Goal: Find specific page/section: Find specific page/section

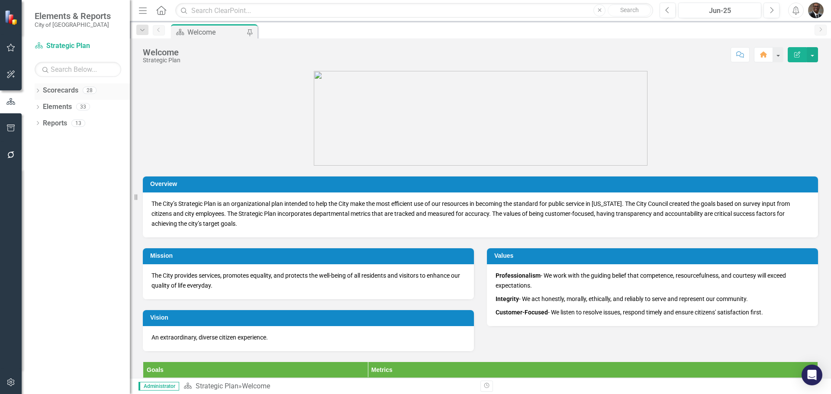
click at [69, 88] on link "Scorecards" at bounding box center [61, 91] width 36 height 10
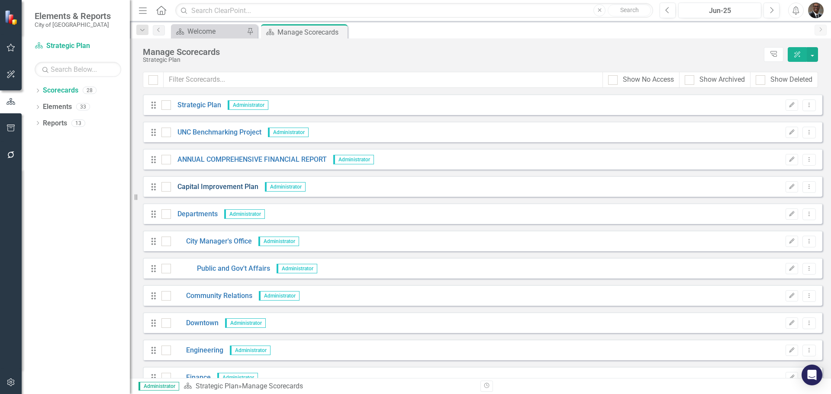
click at [230, 184] on link "Capital Improvement Plan" at bounding box center [214, 187] width 87 height 10
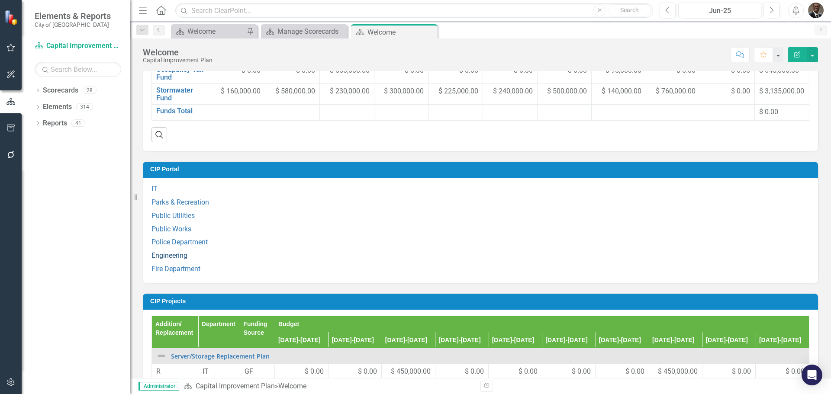
scroll to position [690, 0]
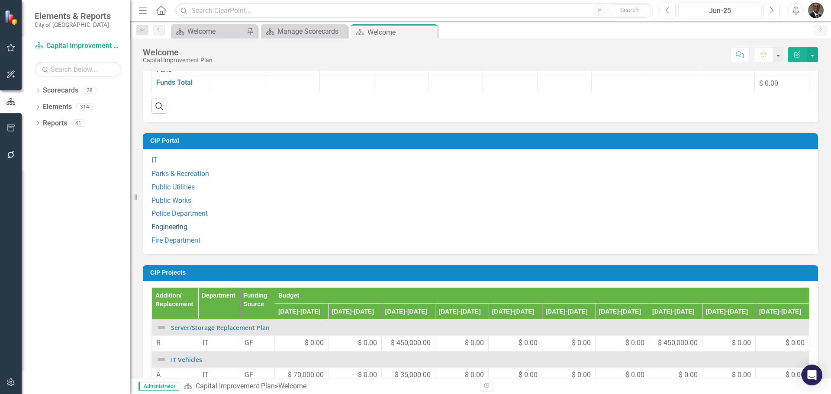
click at [166, 231] on link "Engineering" at bounding box center [170, 227] width 36 height 8
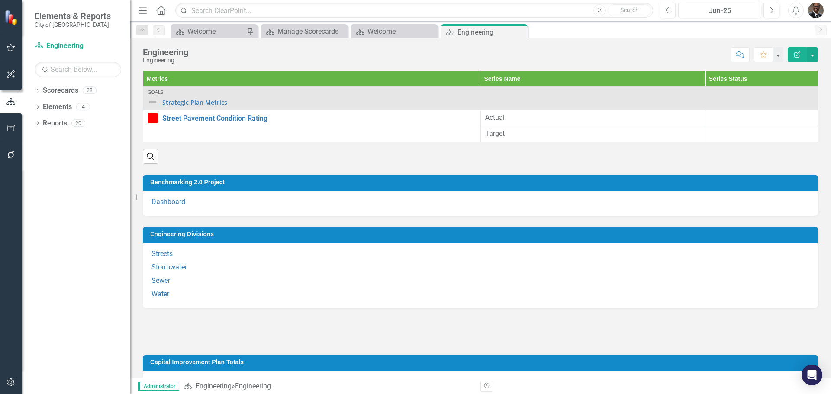
scroll to position [26, 0]
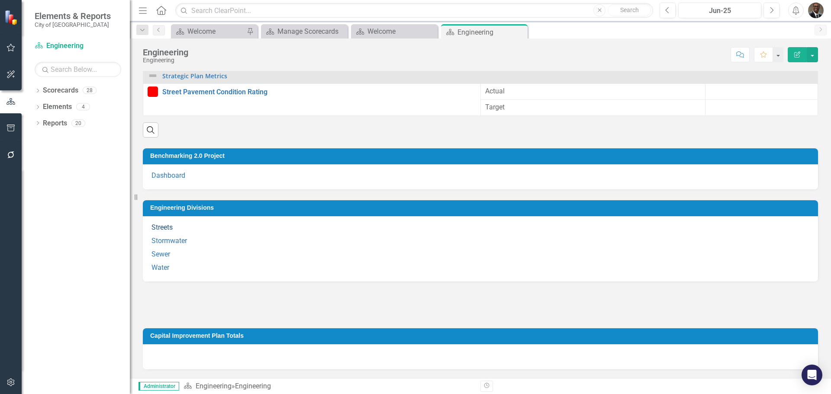
click at [165, 227] on link "Streets" at bounding box center [162, 227] width 21 height 8
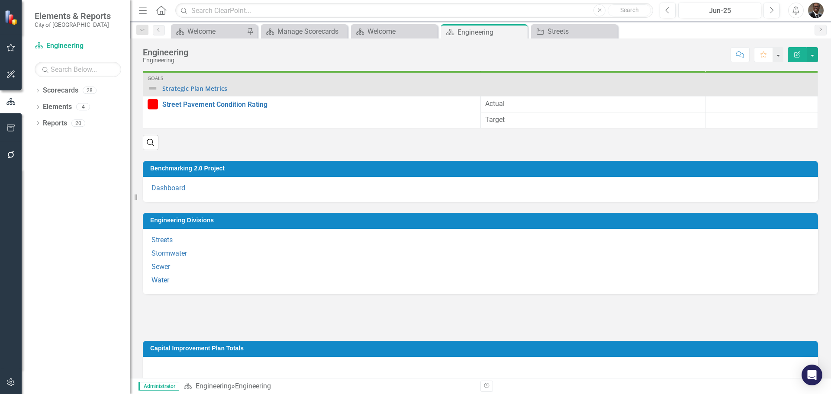
scroll to position [26, 0]
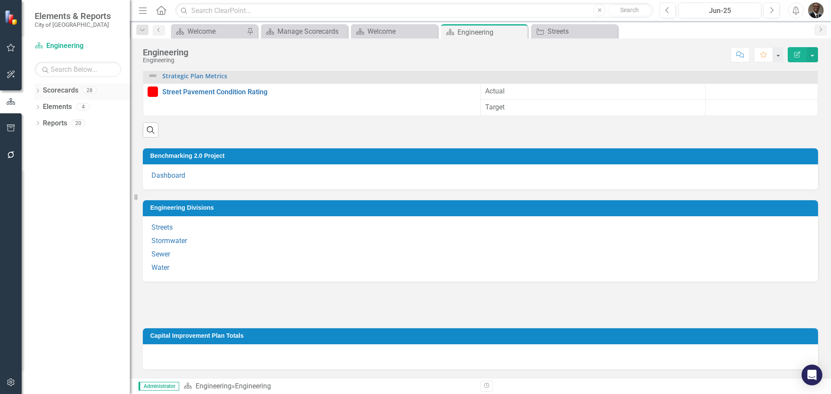
click at [63, 87] on link "Scorecards" at bounding box center [61, 91] width 36 height 10
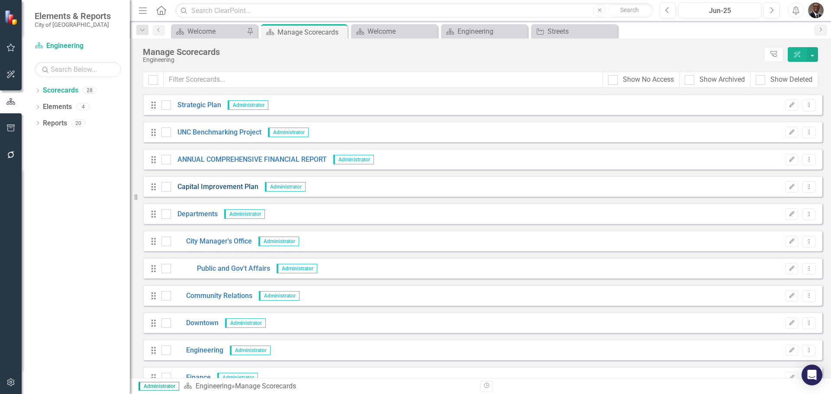
click at [209, 188] on link "Capital Improvement Plan" at bounding box center [214, 187] width 87 height 10
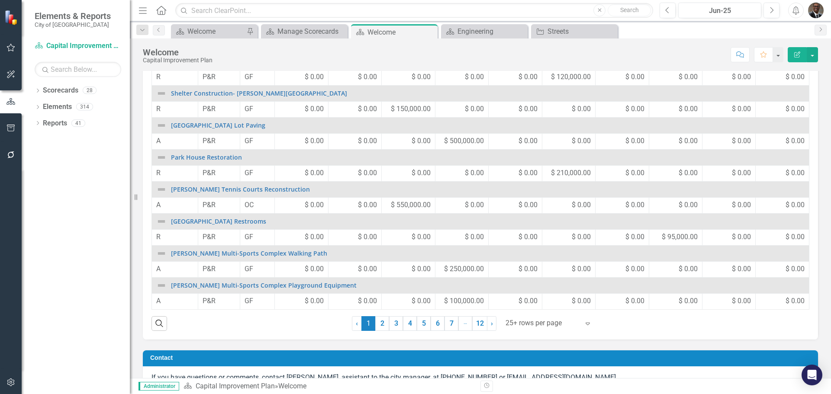
scroll to position [1001, 0]
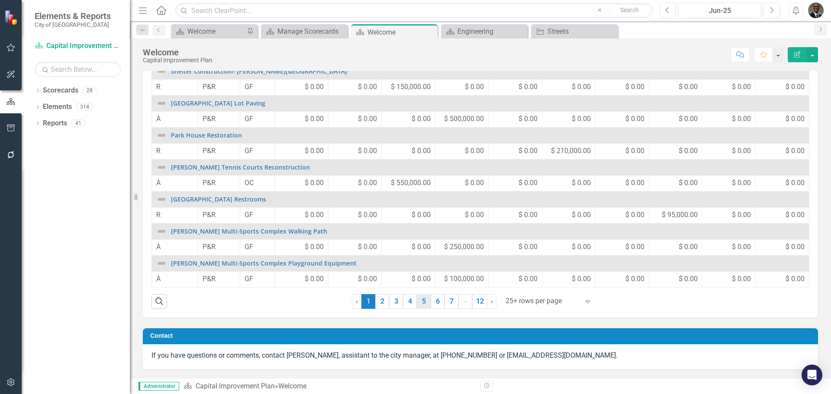
click at [418, 299] on link "5" at bounding box center [424, 301] width 14 height 15
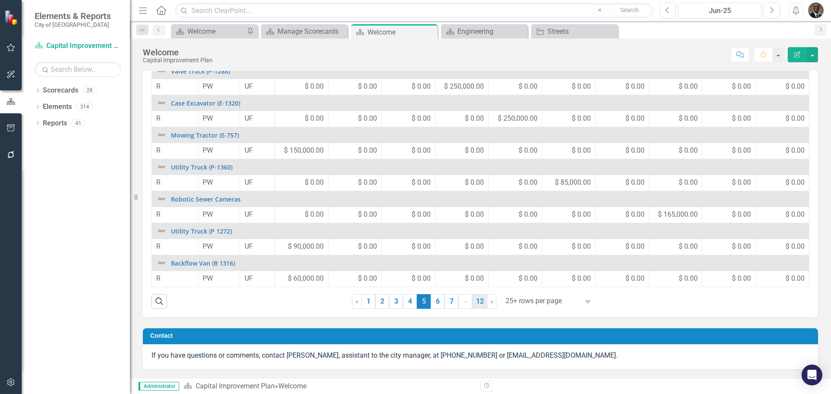
click at [482, 298] on link "12" at bounding box center [479, 301] width 15 height 15
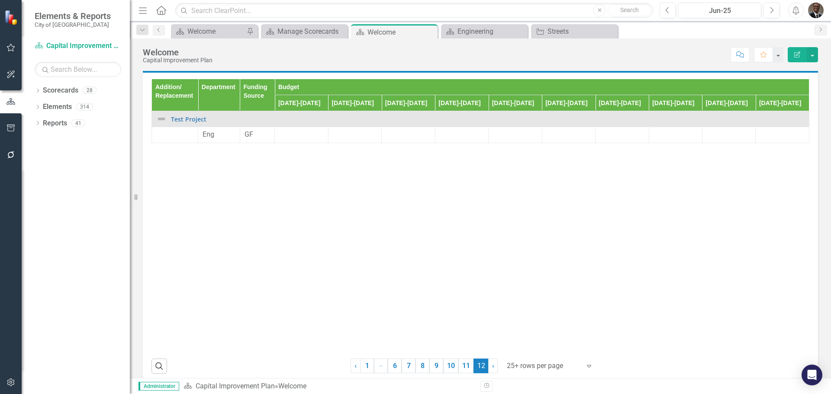
scroll to position [934, 0]
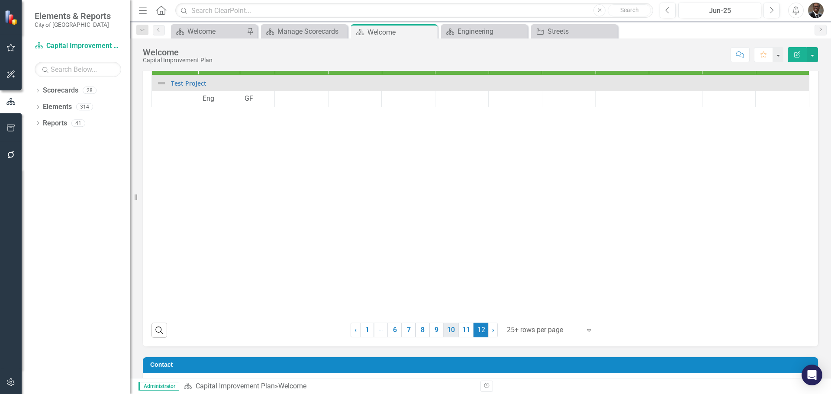
click at [450, 338] on link "10" at bounding box center [450, 330] width 15 height 15
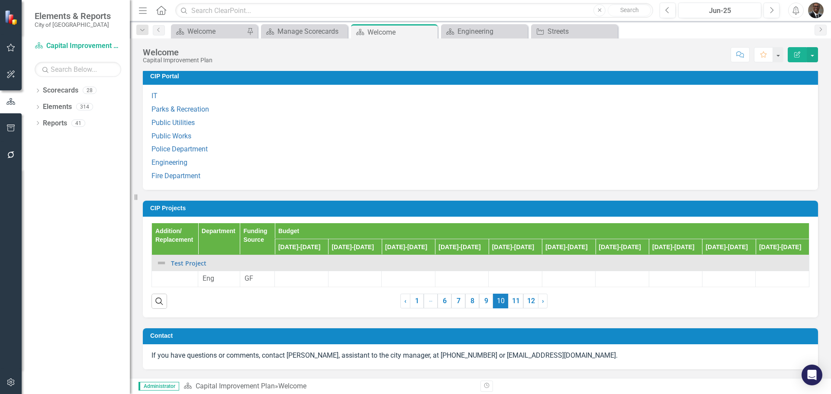
scroll to position [769, 0]
click at [484, 300] on link "9" at bounding box center [486, 301] width 14 height 15
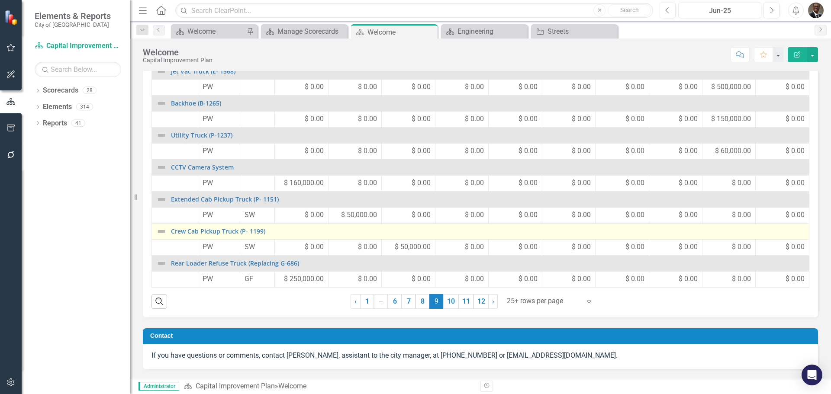
scroll to position [1001, 0]
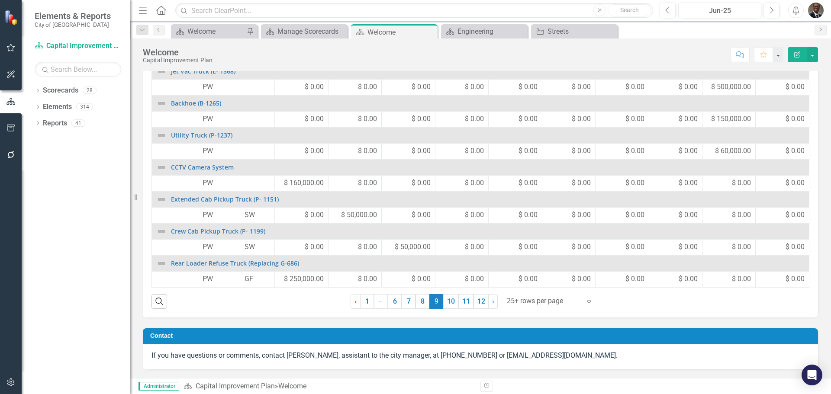
click at [585, 300] on icon "Expand" at bounding box center [589, 301] width 9 height 7
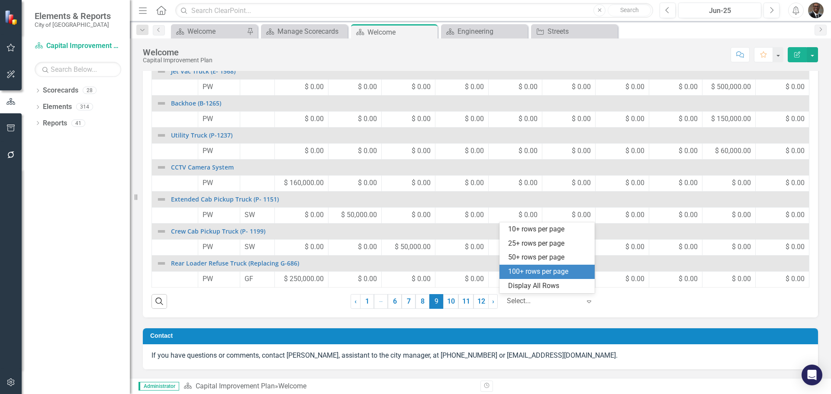
click at [528, 268] on div "100+ rows per page" at bounding box center [548, 272] width 81 height 10
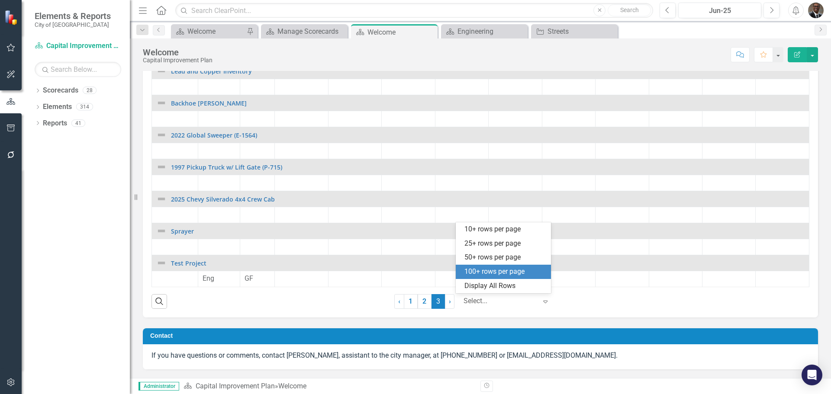
click at [544, 298] on icon "Expand" at bounding box center [545, 301] width 9 height 7
click at [504, 285] on div "Display All Rows" at bounding box center [505, 286] width 81 height 10
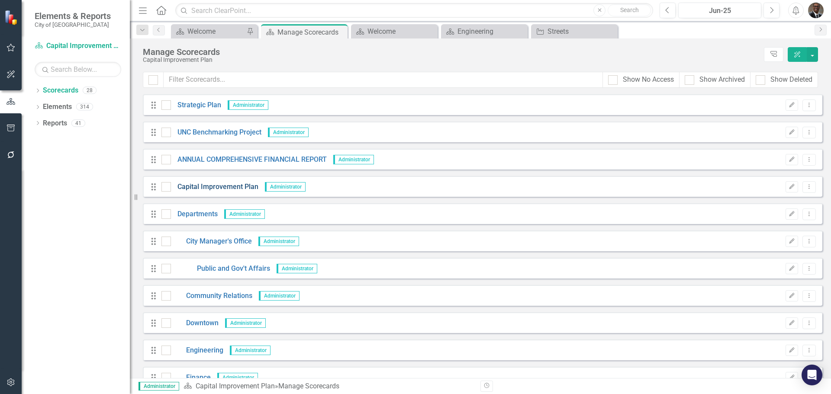
click at [221, 187] on link "Capital Improvement Plan" at bounding box center [214, 187] width 87 height 10
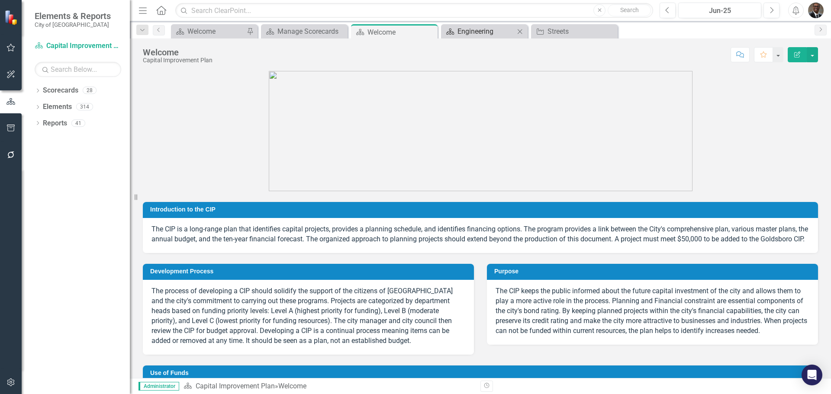
click at [489, 32] on div "Engineering" at bounding box center [486, 31] width 57 height 11
click at [470, 28] on div "Engineering" at bounding box center [486, 31] width 57 height 11
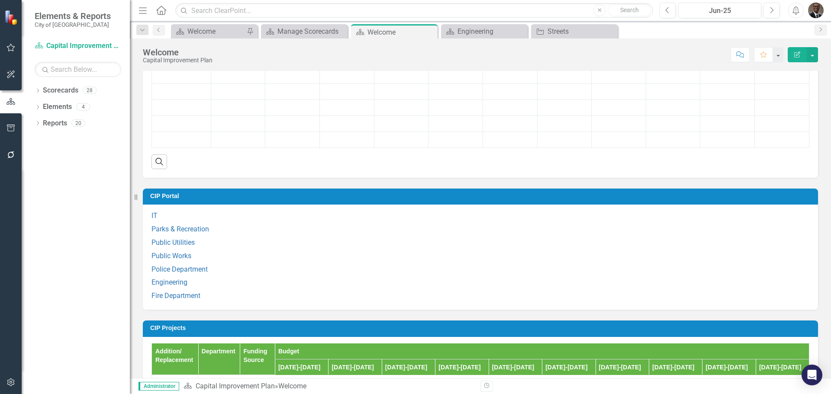
scroll to position [563, 0]
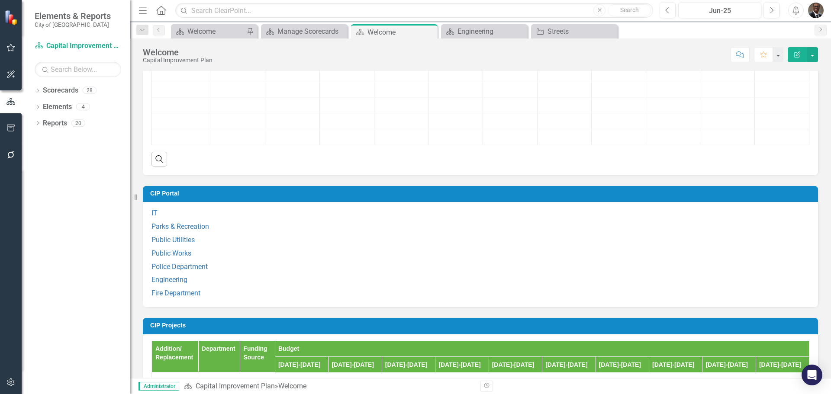
click at [152, 218] on div "CIP Portal IT Parks & Recreation Public Utilities Public Works Police Departmen…" at bounding box center [480, 241] width 688 height 132
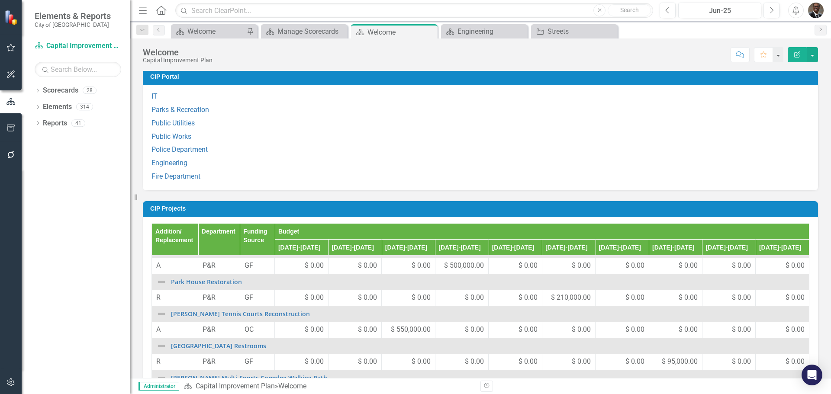
scroll to position [693, 0]
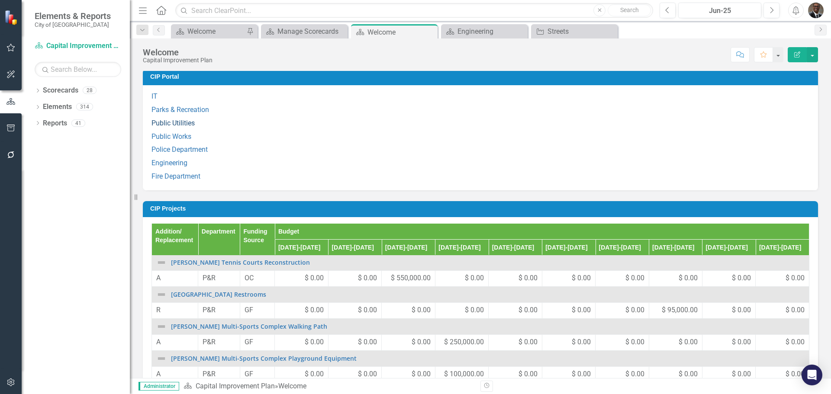
click at [164, 127] on link "Public Utilities" at bounding box center [173, 123] width 43 height 8
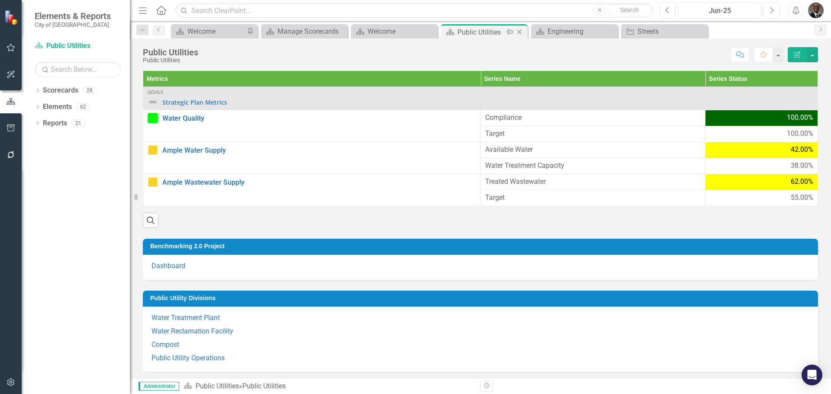
click at [516, 32] on icon "Close" at bounding box center [519, 32] width 9 height 7
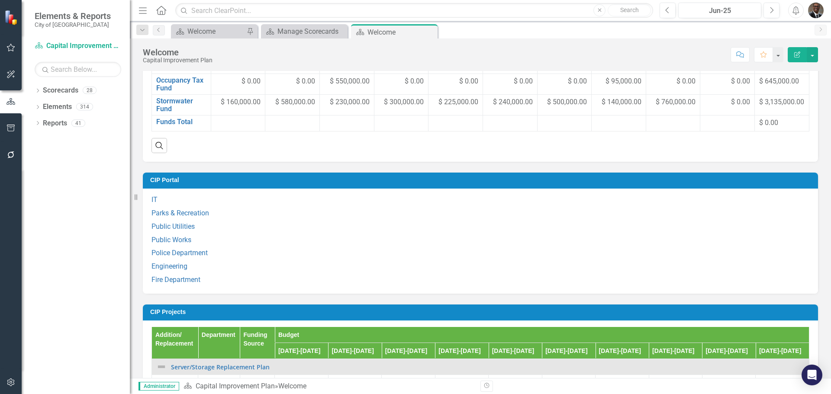
scroll to position [689, 0]
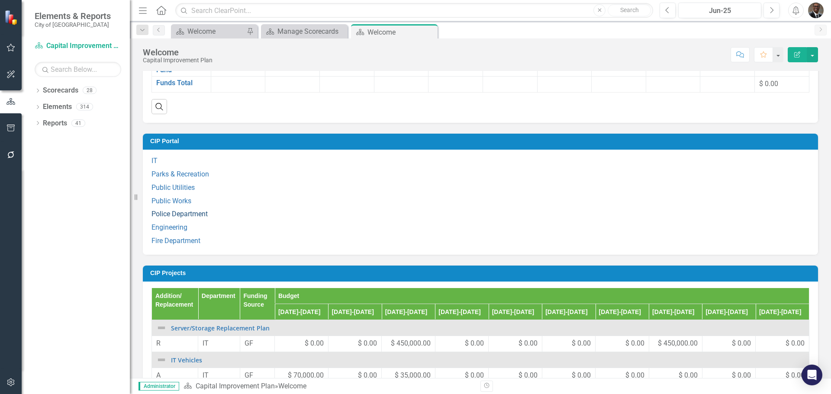
click at [178, 218] on link "Police Department" at bounding box center [180, 214] width 56 height 8
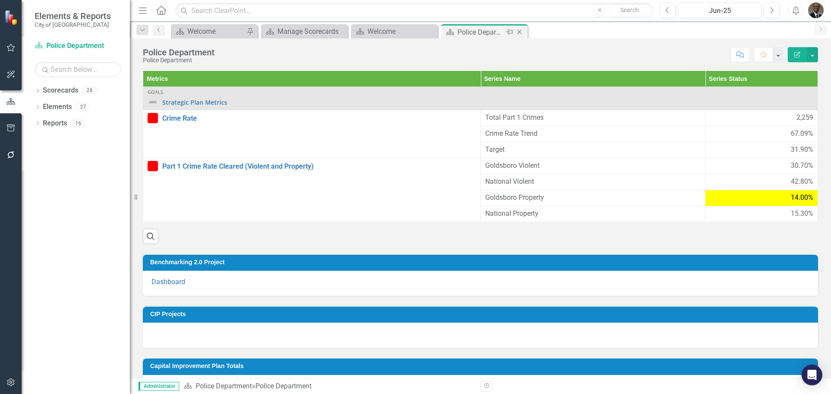
click at [522, 33] on icon "Close" at bounding box center [519, 32] width 9 height 7
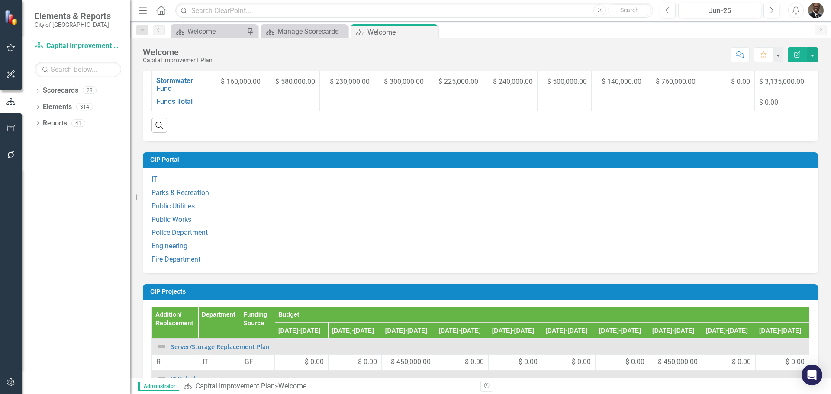
scroll to position [693, 0]
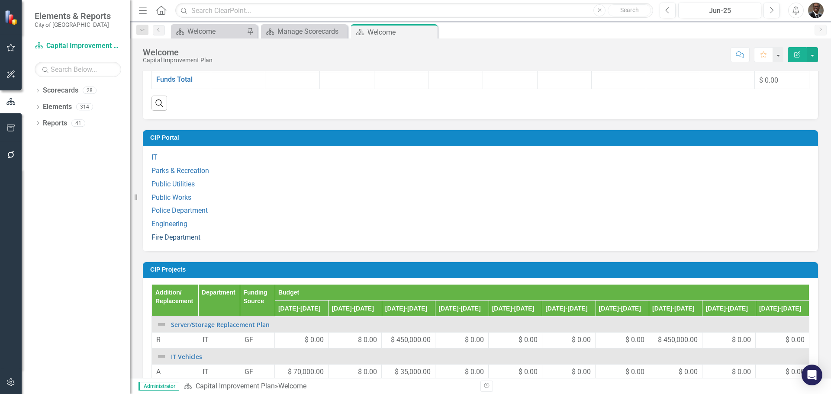
click at [171, 242] on link "Fire Department" at bounding box center [176, 237] width 49 height 8
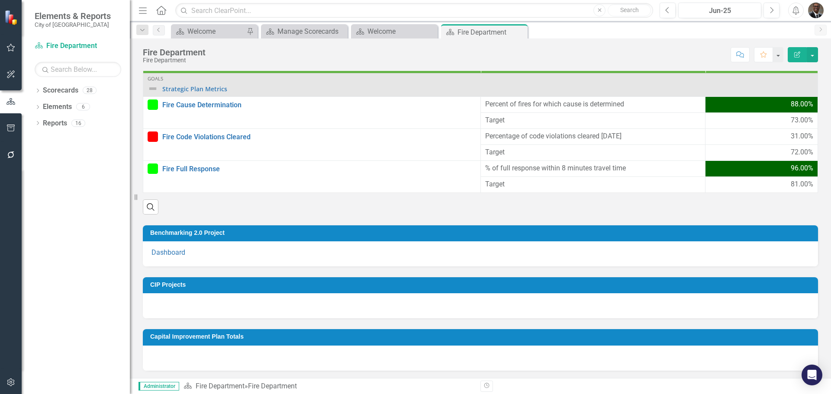
scroll to position [15, 0]
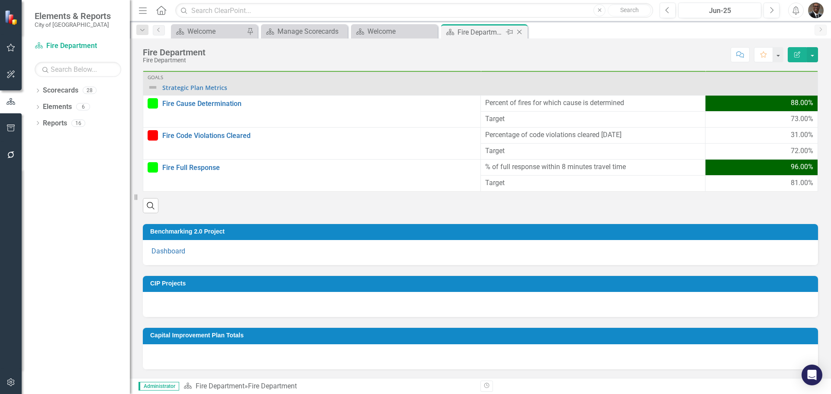
click at [518, 30] on icon "Close" at bounding box center [519, 32] width 9 height 7
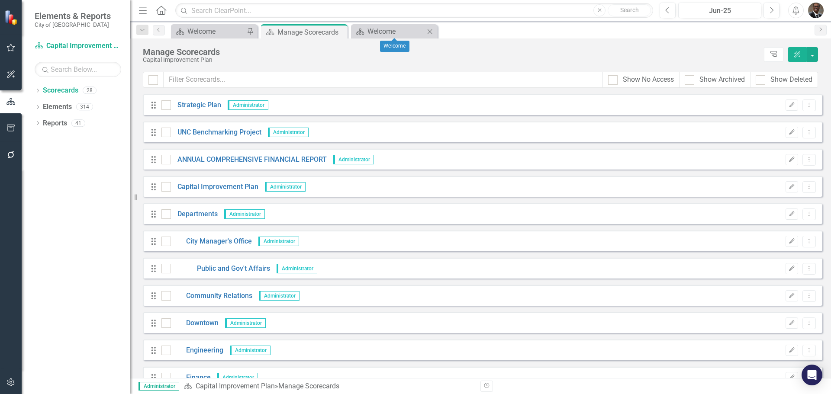
click at [430, 32] on icon at bounding box center [430, 31] width 5 height 5
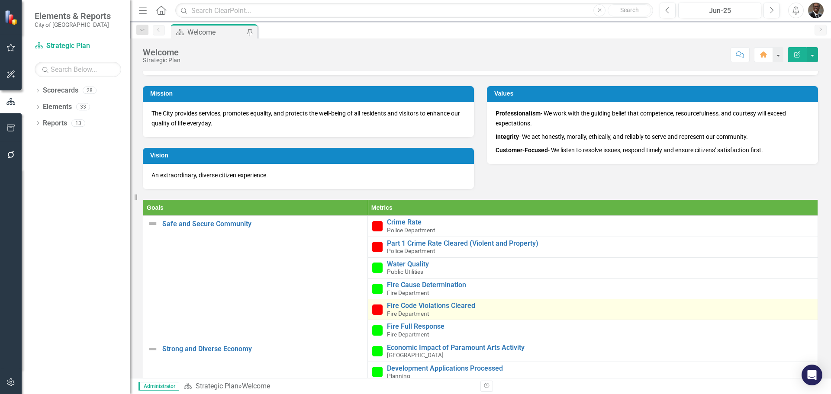
scroll to position [303, 0]
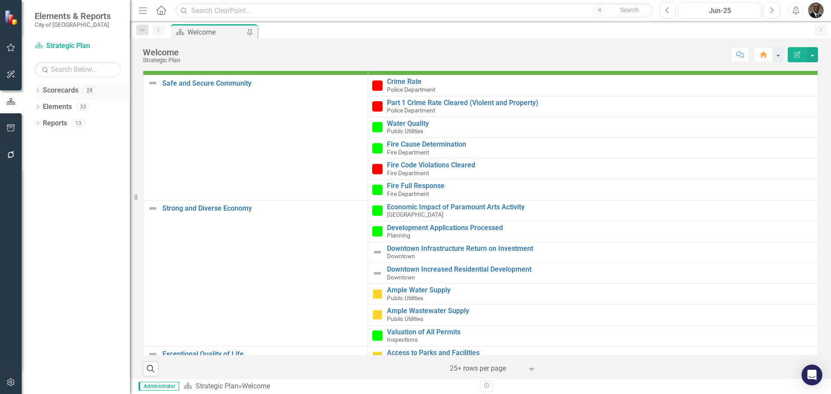
click at [78, 86] on link "Scorecards" at bounding box center [61, 91] width 36 height 10
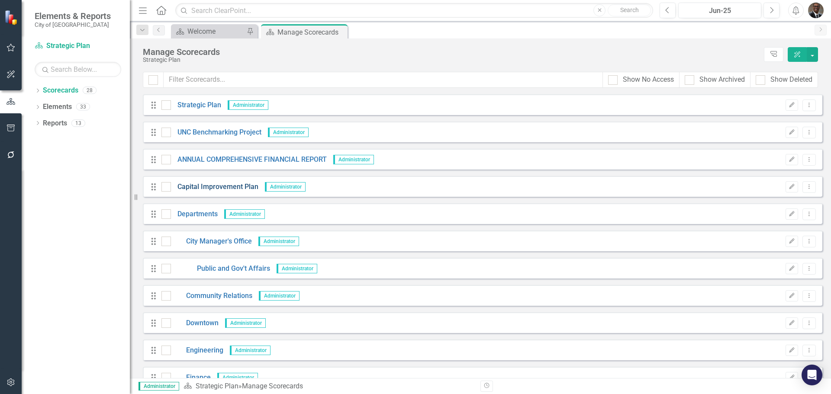
click at [220, 185] on link "Capital Improvement Plan" at bounding box center [214, 187] width 87 height 10
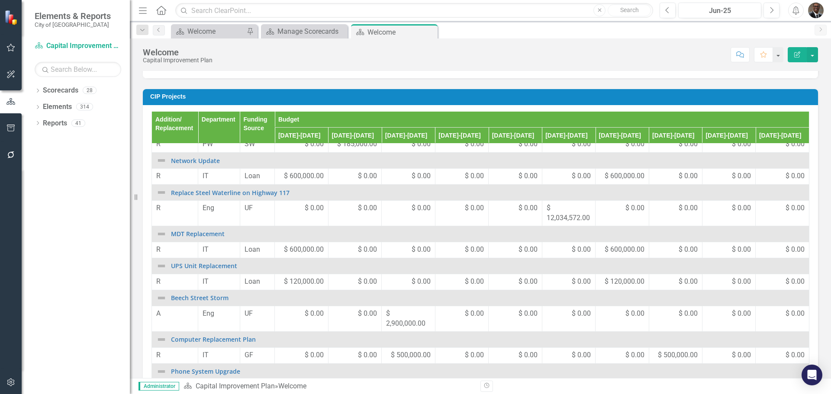
scroll to position [130, 0]
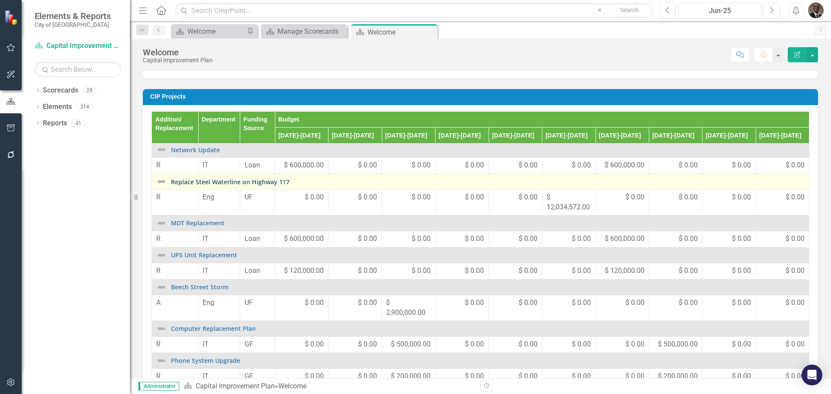
click at [204, 185] on link "Replace Steel Waterline on Highway 117" at bounding box center [488, 182] width 634 height 6
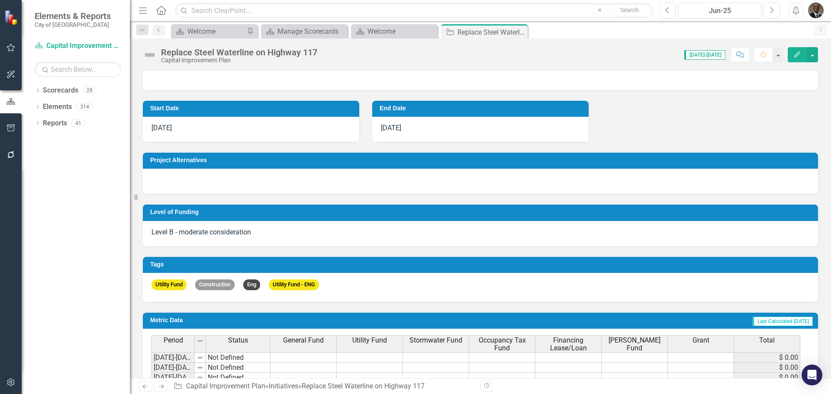
scroll to position [217, 0]
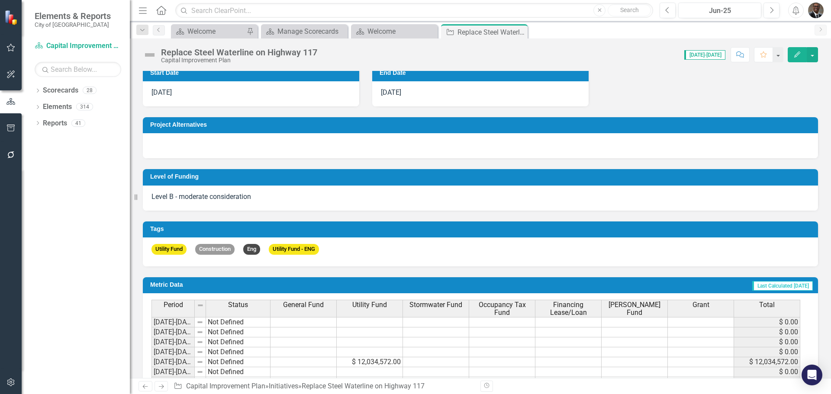
click at [506, 250] on div "Utility Fund Construction Eng Utility Fund - ENG" at bounding box center [480, 252] width 675 height 29
click at [506, 251] on div "Utility Fund Construction Eng Utility Fund - ENG" at bounding box center [480, 252] width 675 height 29
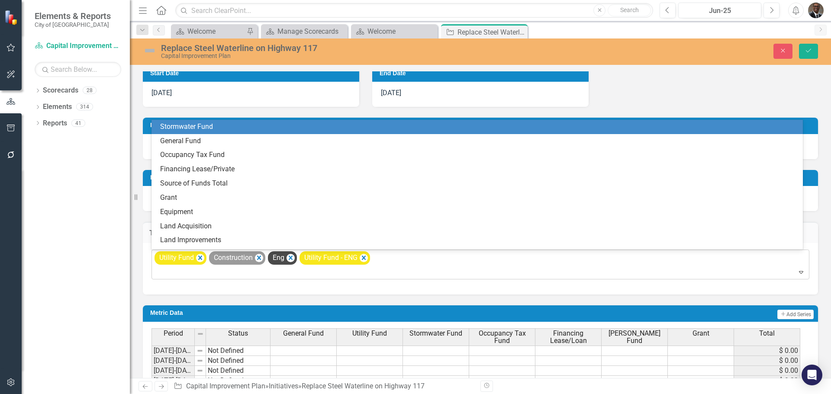
click at [418, 265] on div "Utility Fund Construction Eng Utility Fund - ENG" at bounding box center [481, 264] width 656 height 29
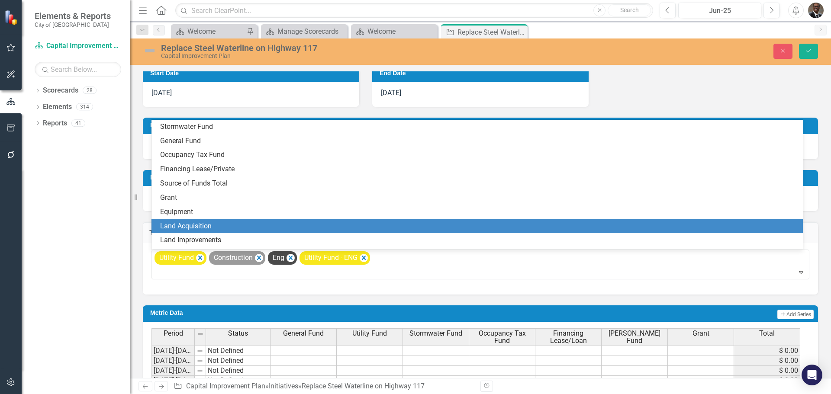
scroll to position [3, 0]
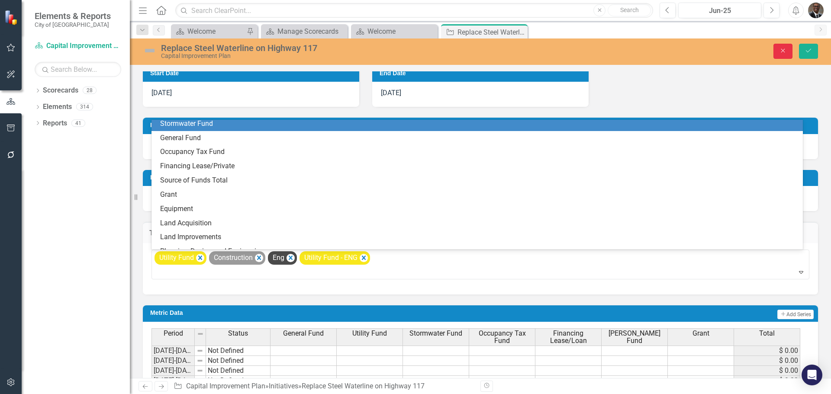
click at [785, 48] on icon "Close" at bounding box center [783, 51] width 8 height 6
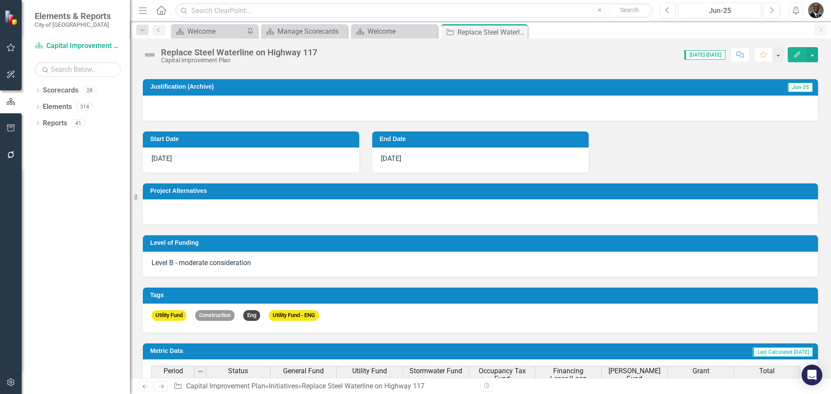
scroll to position [130, 0]
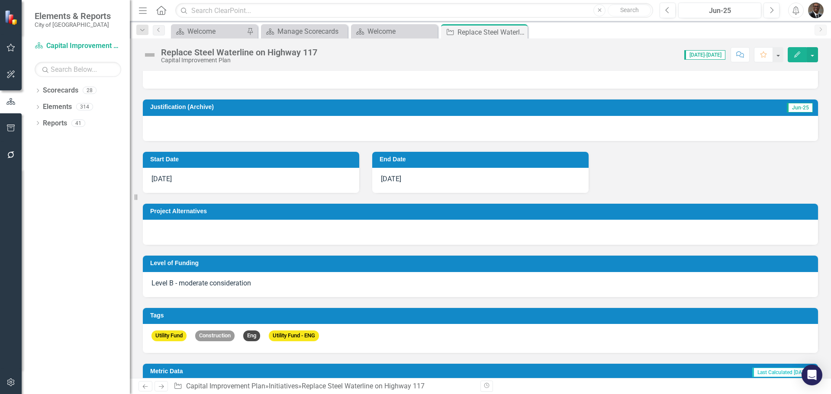
click at [354, 283] on div "Level B - moderate consideration" at bounding box center [480, 284] width 675 height 25
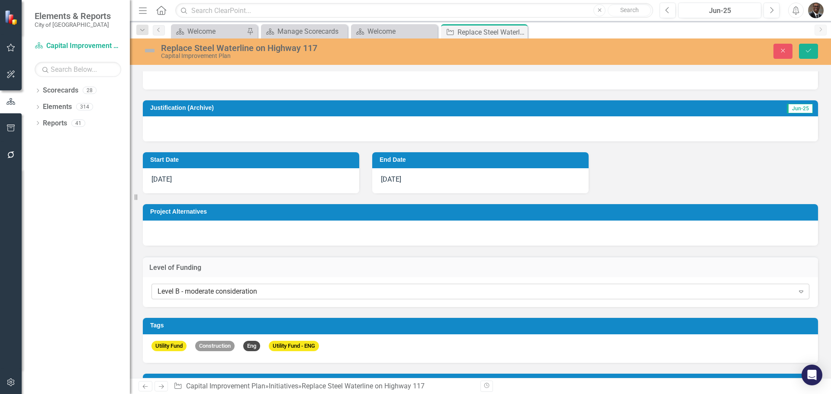
click at [797, 290] on icon "Expand" at bounding box center [801, 291] width 9 height 7
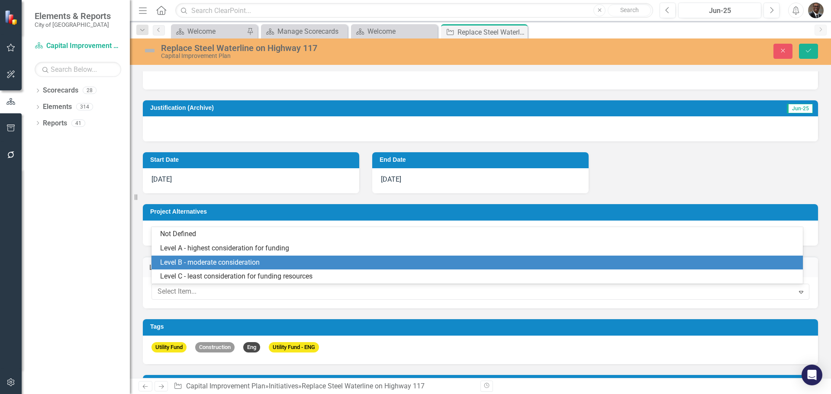
click at [209, 261] on div "Level B - moderate consideration" at bounding box center [479, 263] width 638 height 10
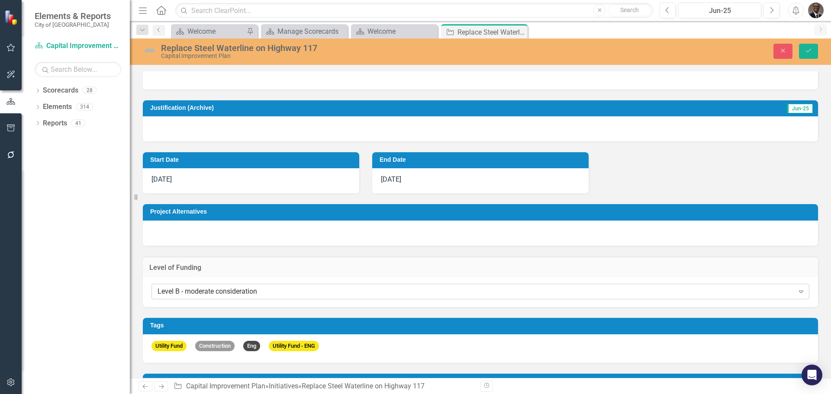
click at [402, 295] on div "Level B - moderate consideration" at bounding box center [476, 292] width 637 height 10
click at [785, 48] on icon "Close" at bounding box center [783, 51] width 8 height 6
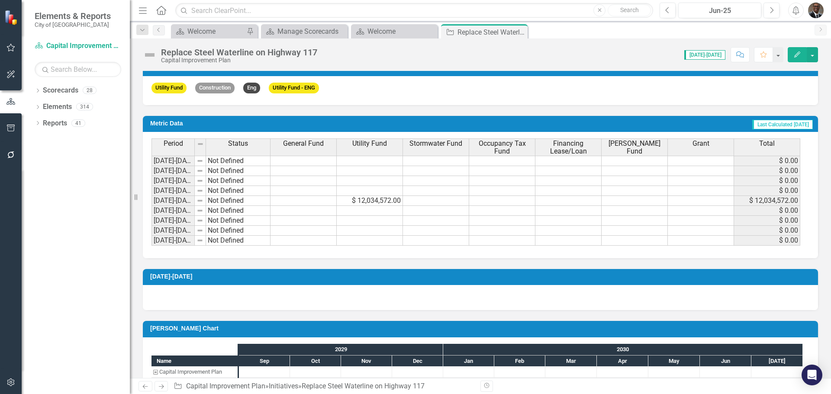
scroll to position [406, 0]
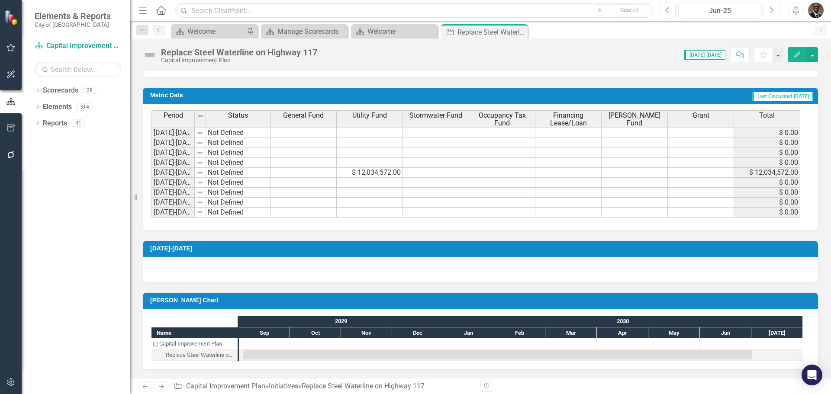
click at [770, 10] on icon "Next" at bounding box center [771, 10] width 5 height 8
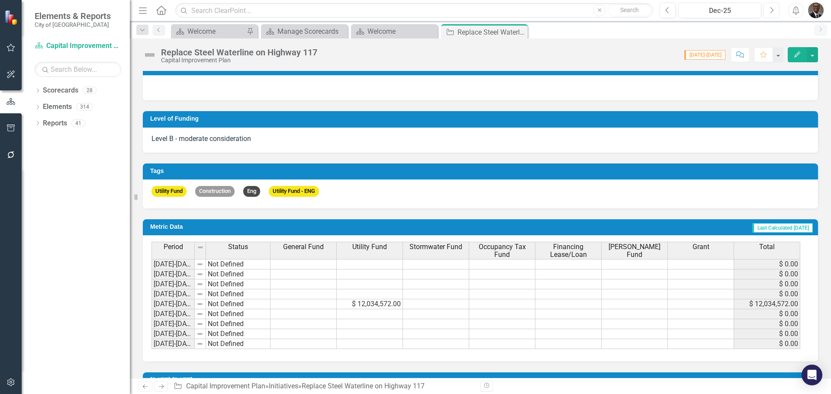
scroll to position [43, 0]
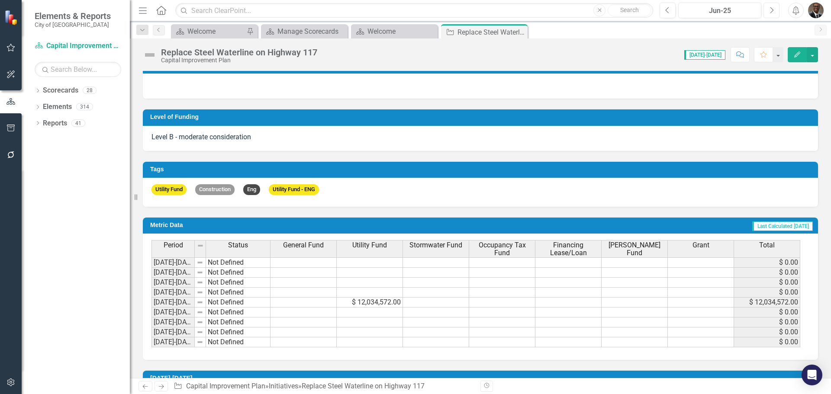
scroll to position [406, 0]
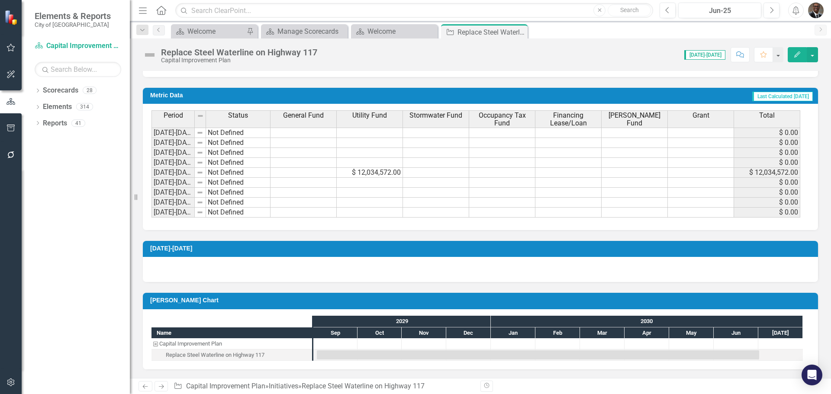
click at [155, 344] on div "Capital Improvement Plan" at bounding box center [156, 344] width 8 height 11
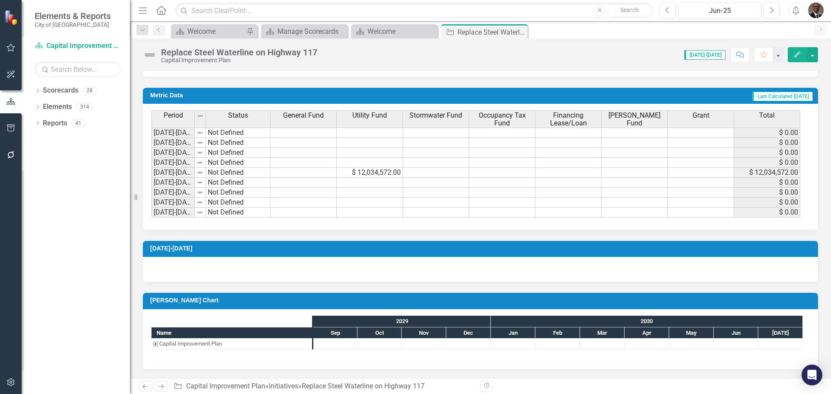
click at [155, 344] on div "Capital Improvement Plan" at bounding box center [156, 344] width 8 height 11
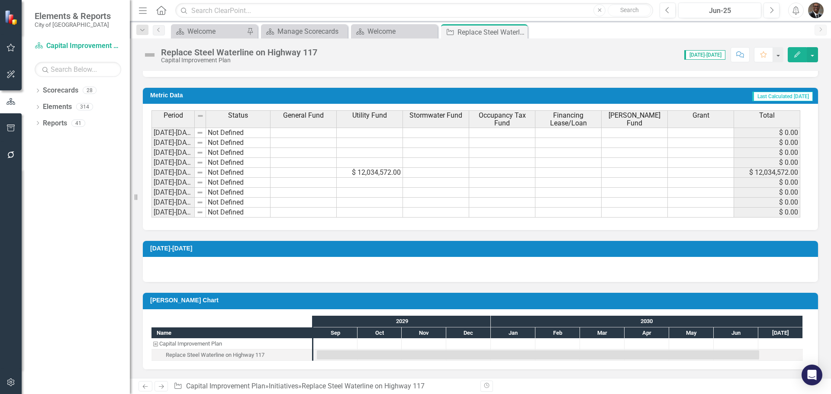
click at [155, 344] on div "Capital Improvement Plan" at bounding box center [156, 344] width 8 height 11
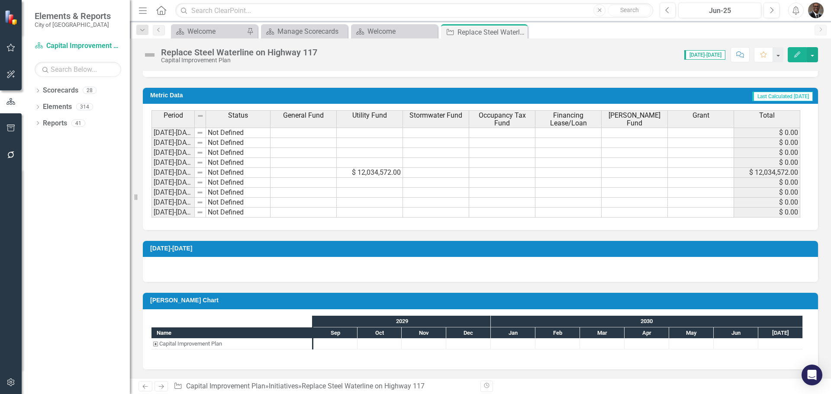
click at [155, 344] on div "Capital Improvement Plan" at bounding box center [156, 344] width 8 height 11
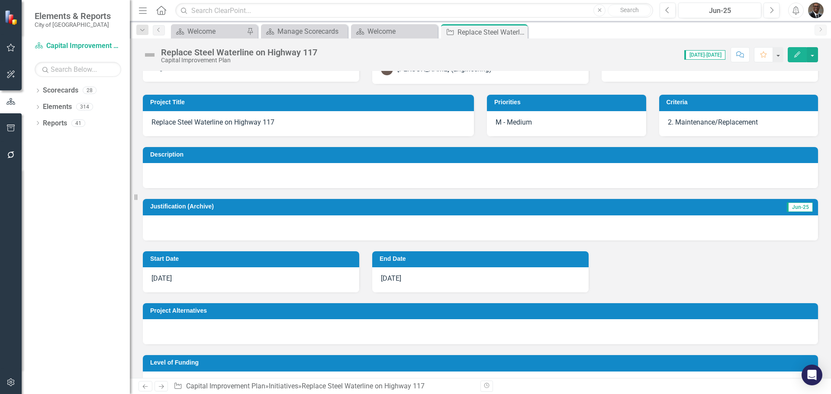
scroll to position [0, 0]
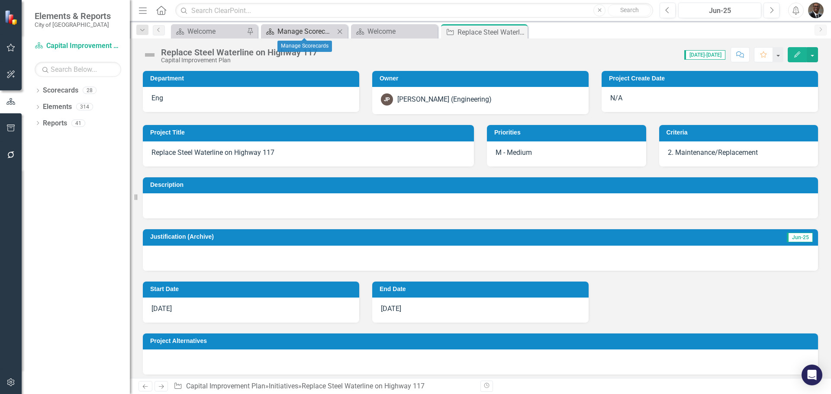
click at [297, 28] on div "Manage Scorecards" at bounding box center [306, 31] width 57 height 11
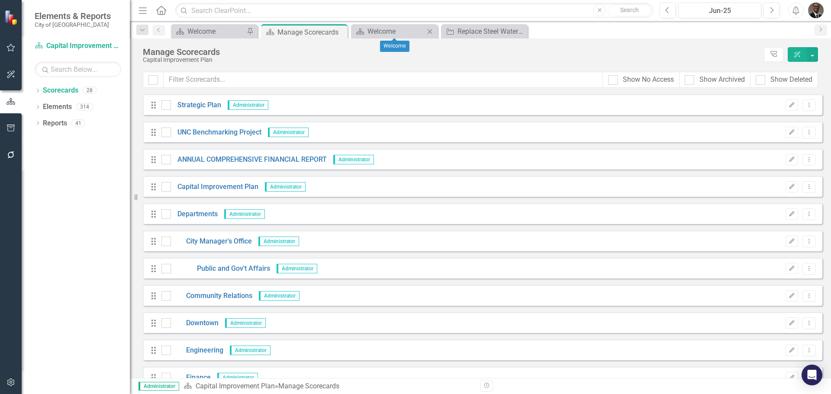
click at [430, 31] on icon "Close" at bounding box center [430, 31] width 9 height 7
click at [387, 32] on div "Replace Steel Waterline on Highway 117" at bounding box center [396, 31] width 57 height 11
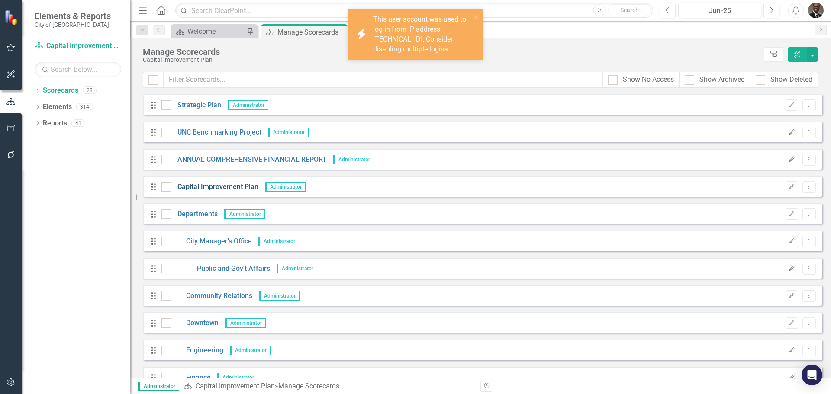
click at [222, 184] on link "Capital Improvement Plan" at bounding box center [214, 187] width 87 height 10
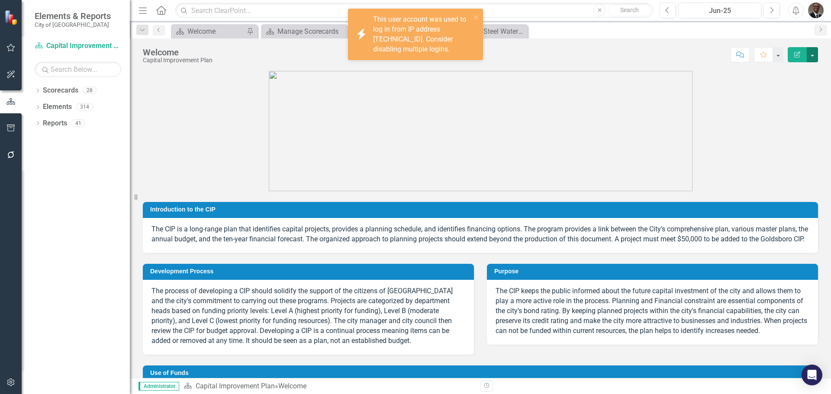
click at [812, 53] on button "button" at bounding box center [812, 54] width 11 height 15
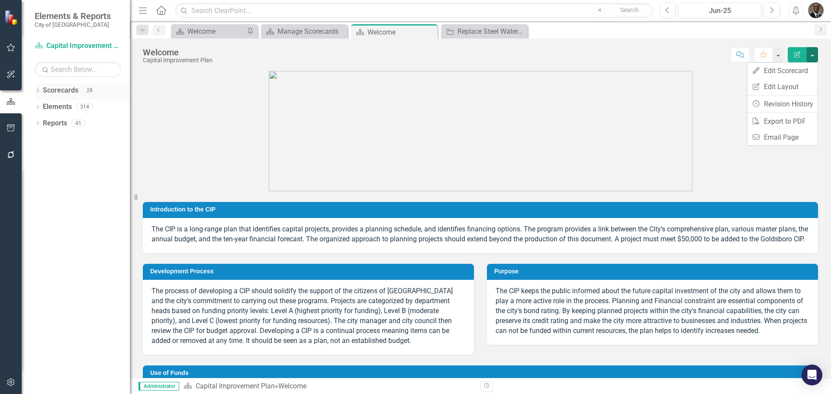
click at [71, 87] on link "Scorecards" at bounding box center [61, 91] width 36 height 10
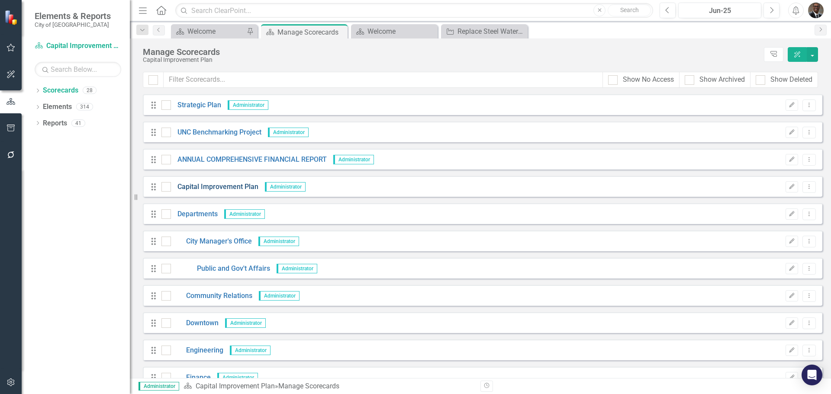
click at [214, 185] on link "Capital Improvement Plan" at bounding box center [214, 187] width 87 height 10
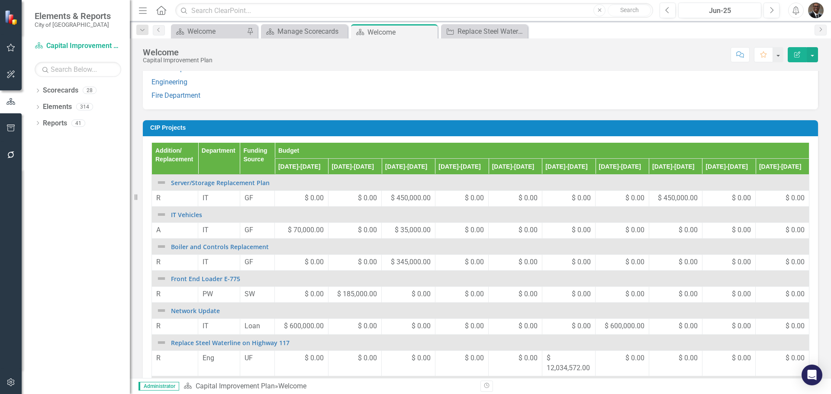
scroll to position [827, 0]
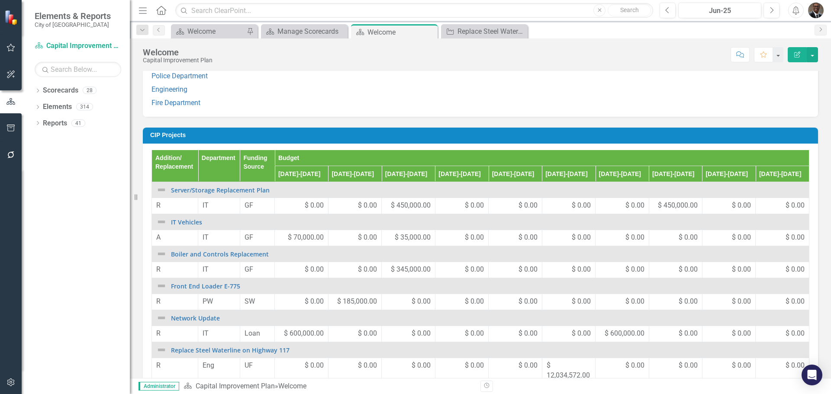
click at [797, 52] on icon "Edit Report" at bounding box center [798, 55] width 8 height 6
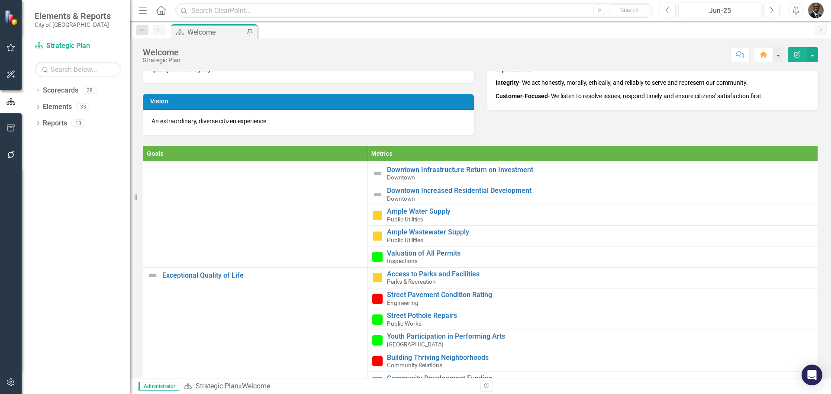
scroll to position [173, 0]
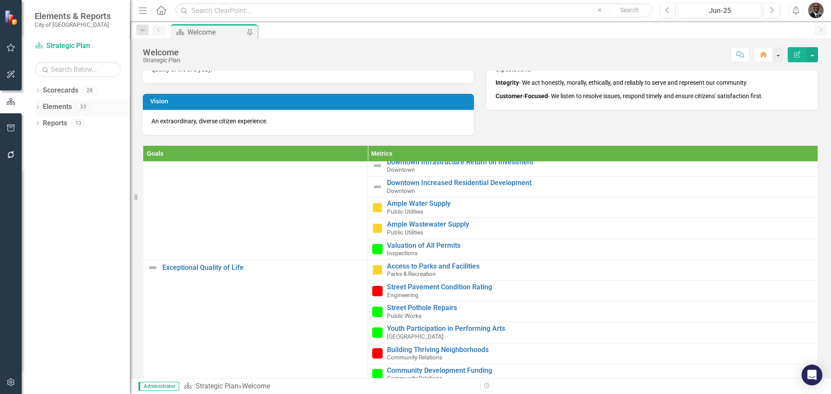
click at [60, 103] on link "Elements" at bounding box center [57, 107] width 29 height 10
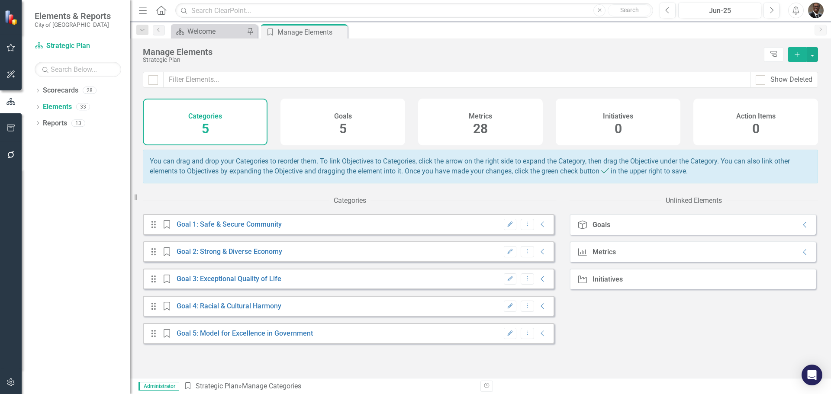
click at [482, 126] on span "28" at bounding box center [480, 128] width 15 height 15
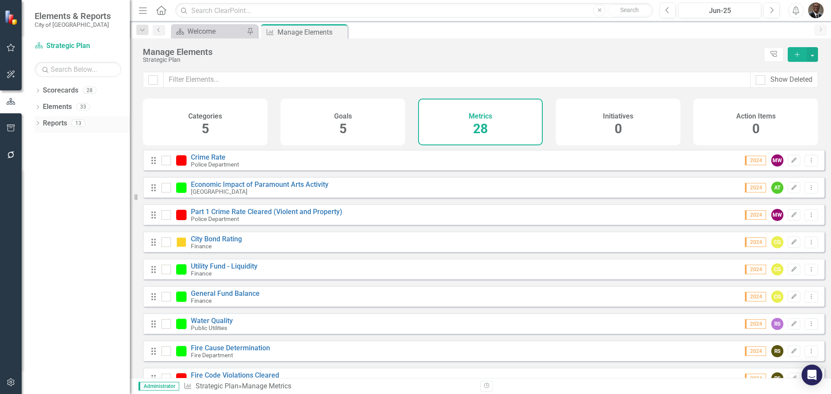
click at [61, 123] on link "Reports" at bounding box center [55, 124] width 24 height 10
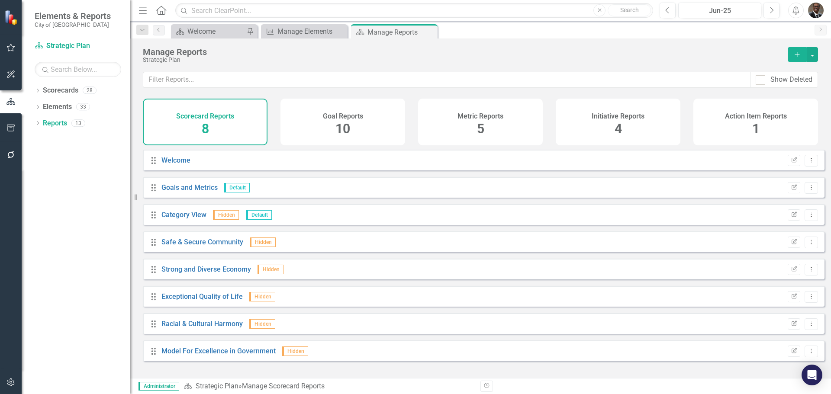
click at [616, 123] on span "4" at bounding box center [618, 128] width 7 height 15
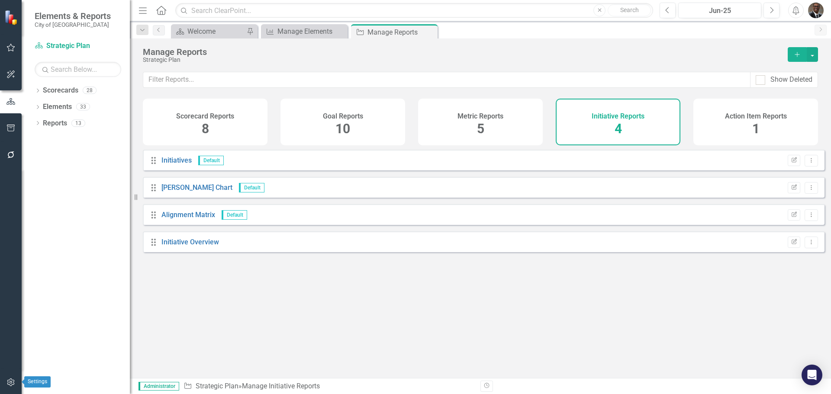
click at [9, 381] on icon "button" at bounding box center [10, 382] width 9 height 7
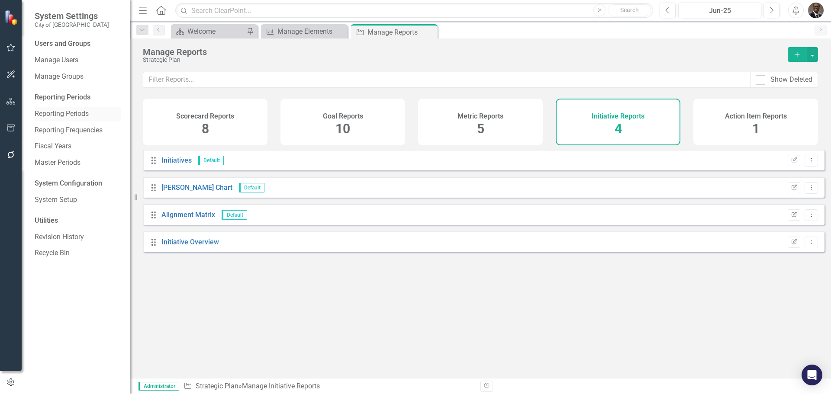
click at [65, 110] on link "Reporting Periods" at bounding box center [78, 114] width 87 height 10
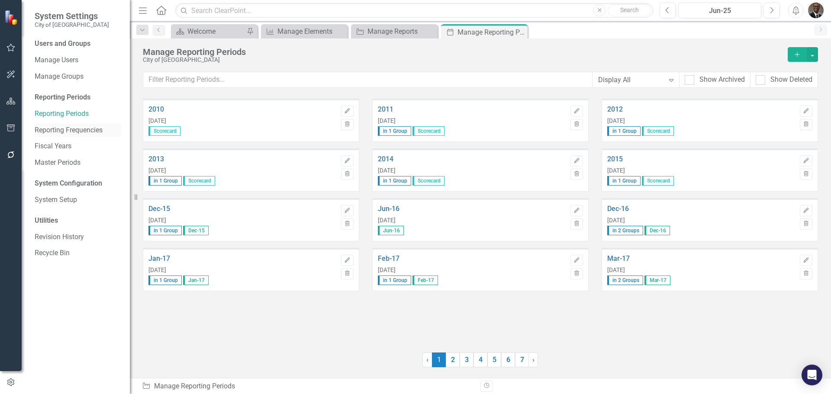
click at [64, 129] on link "Reporting Frequencies" at bounding box center [78, 131] width 87 height 10
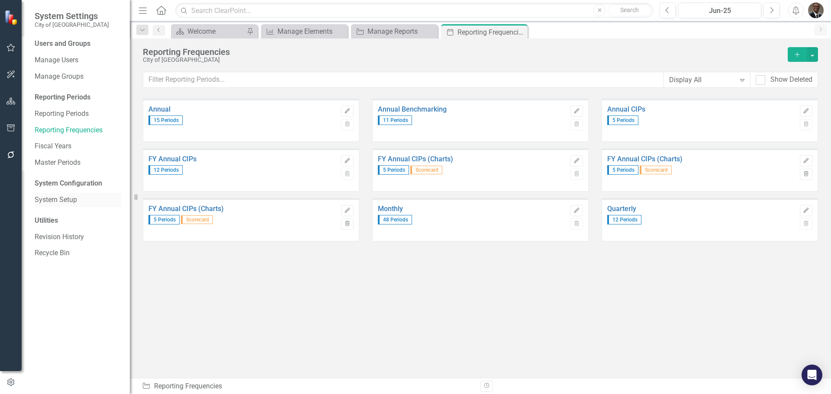
click at [58, 196] on link "System Setup" at bounding box center [78, 200] width 87 height 10
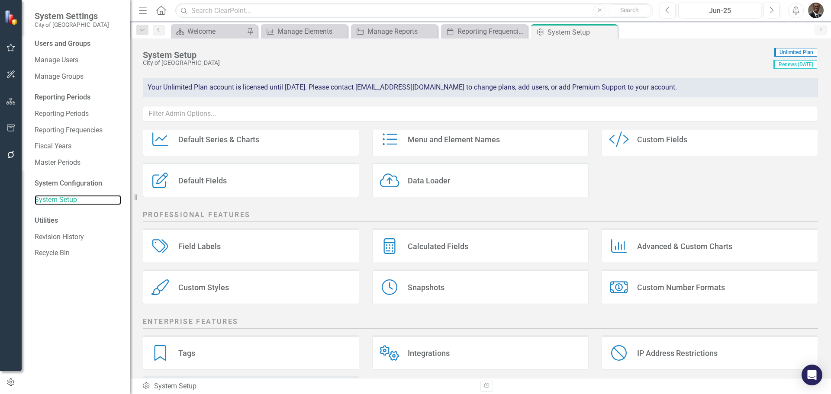
scroll to position [117, 0]
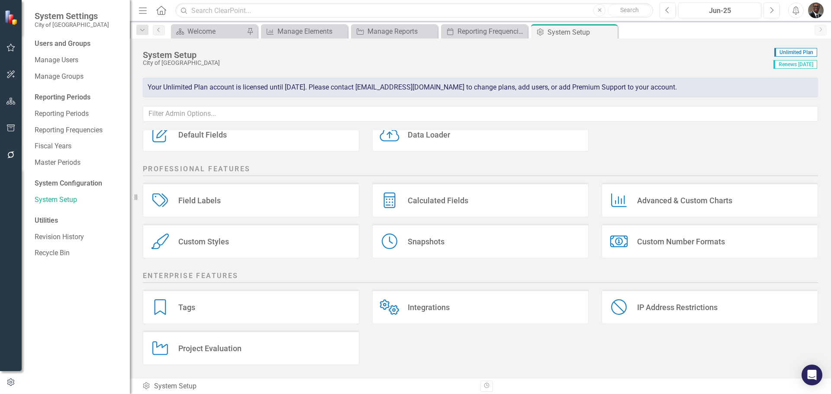
click at [183, 304] on div "Tags" at bounding box center [186, 308] width 17 height 10
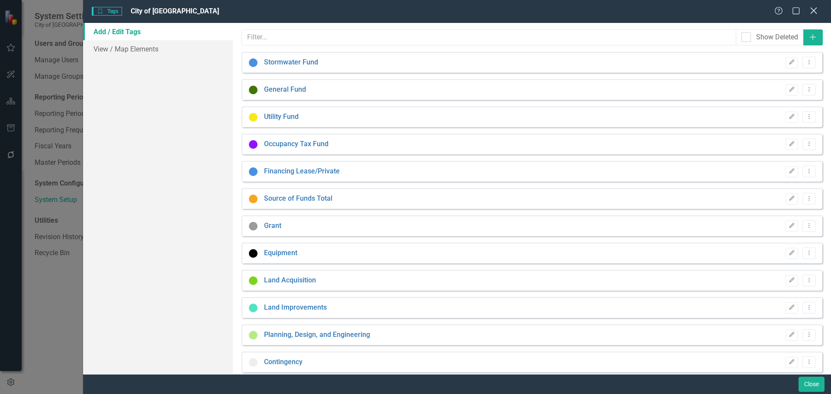
click at [815, 8] on icon "Close" at bounding box center [813, 10] width 11 height 8
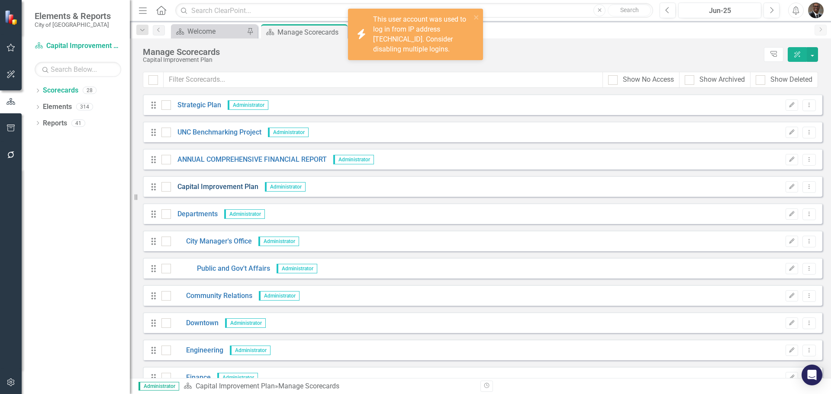
click at [221, 186] on link "Capital Improvement Plan" at bounding box center [214, 187] width 87 height 10
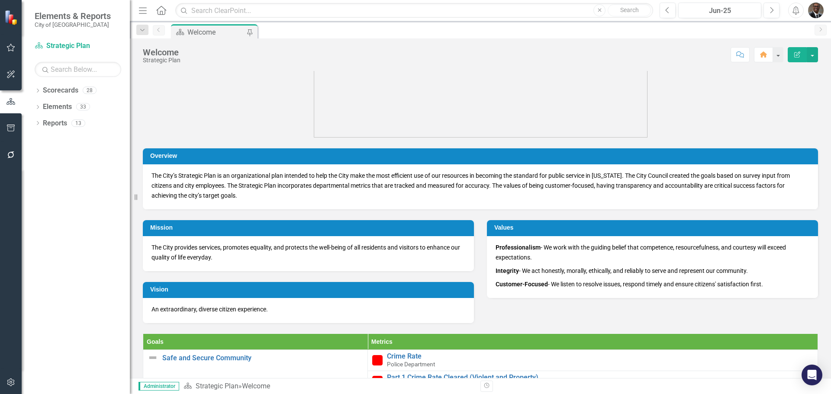
scroll to position [43, 0]
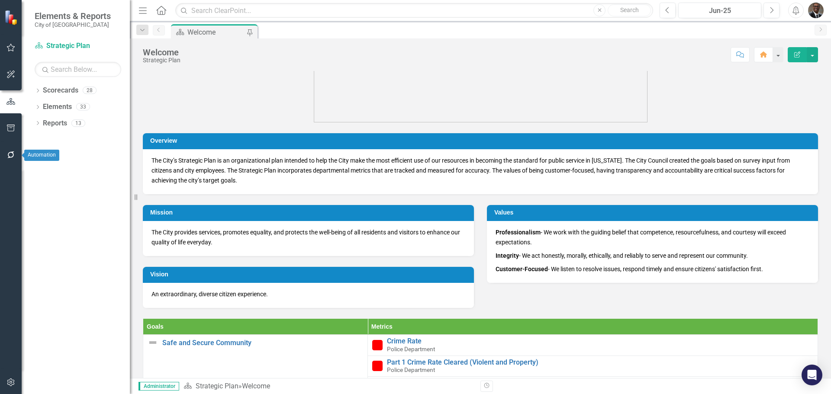
click at [11, 154] on icon "button" at bounding box center [10, 155] width 9 height 7
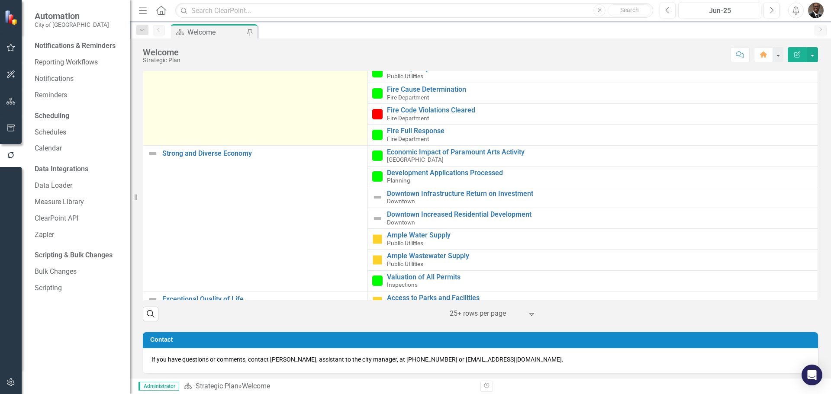
scroll to position [362, 0]
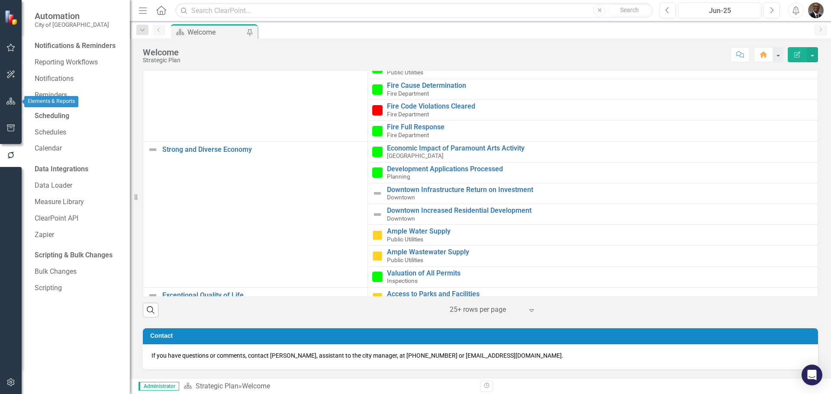
click at [11, 99] on icon "button" at bounding box center [10, 101] width 9 height 7
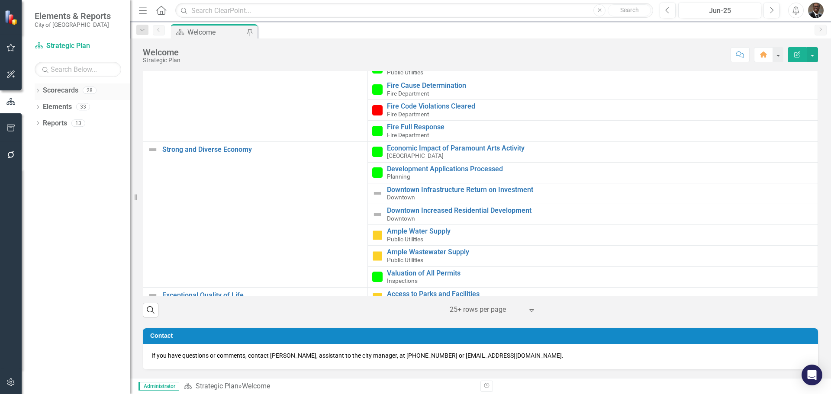
click at [66, 86] on link "Scorecards" at bounding box center [61, 91] width 36 height 10
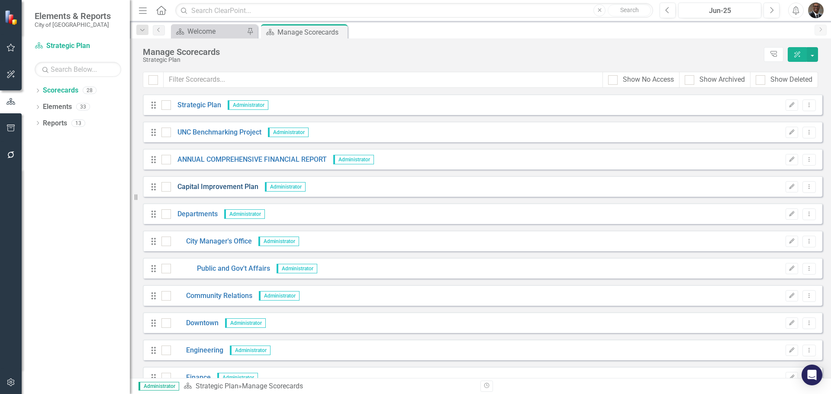
click at [224, 187] on link "Capital Improvement Plan" at bounding box center [214, 187] width 87 height 10
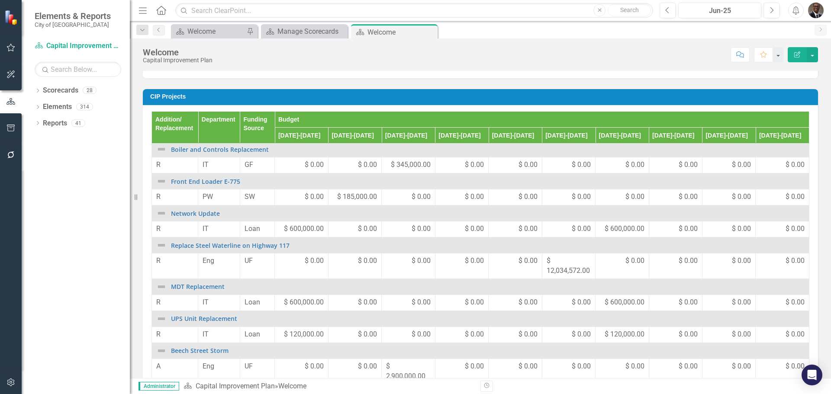
scroll to position [87, 0]
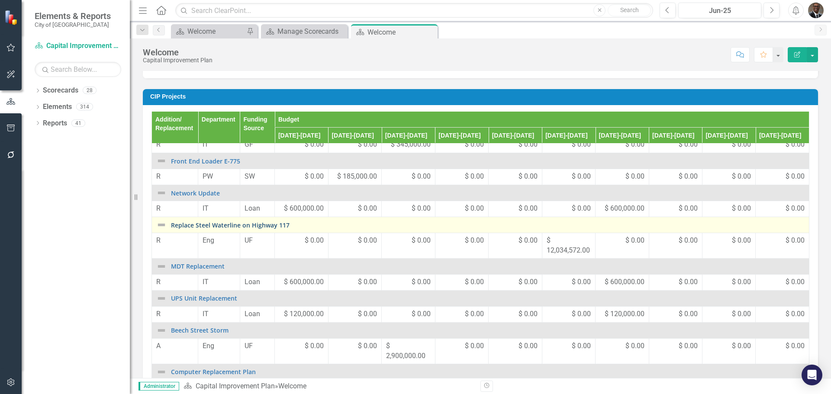
click at [206, 229] on link "Replace Steel Waterline on Highway 117" at bounding box center [488, 225] width 634 height 6
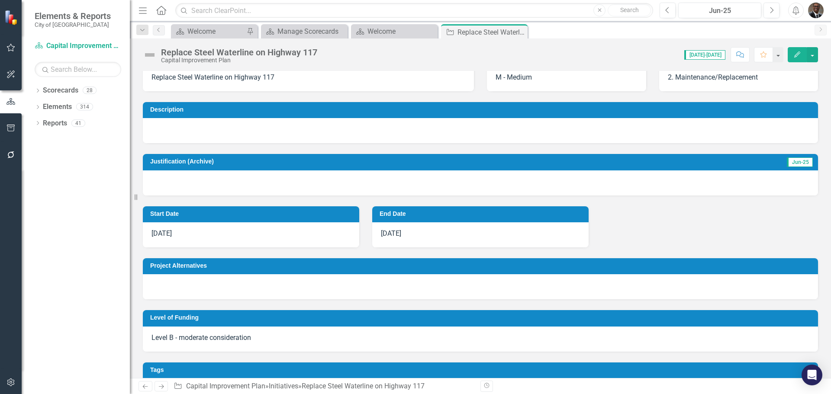
scroll to position [130, 0]
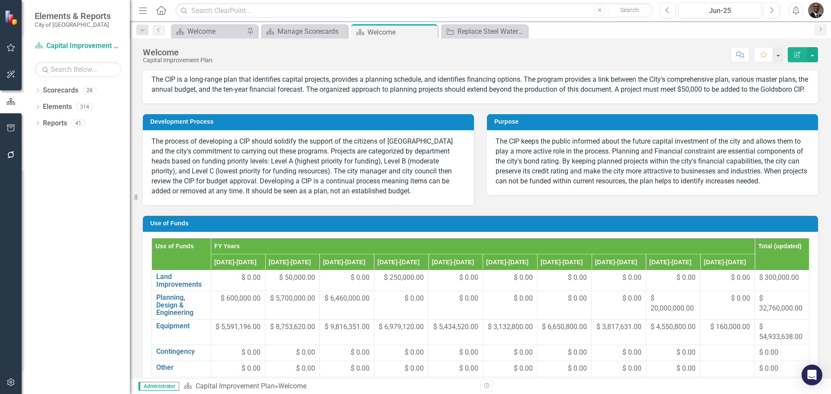
scroll to position [217, 0]
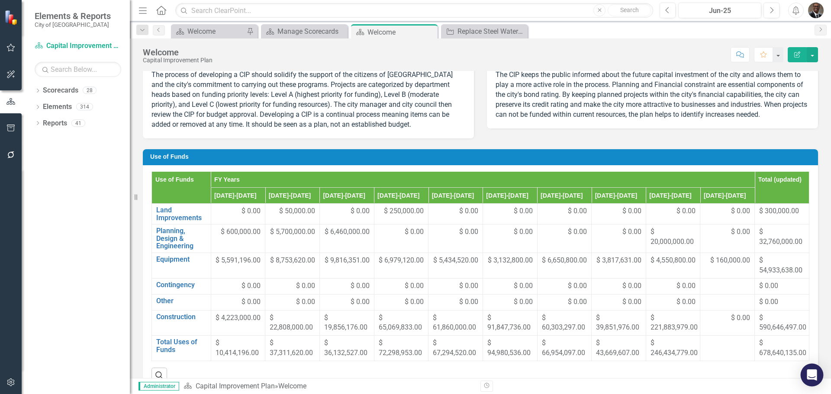
click at [808, 370] on div "Open Intercom Messenger" at bounding box center [812, 375] width 23 height 23
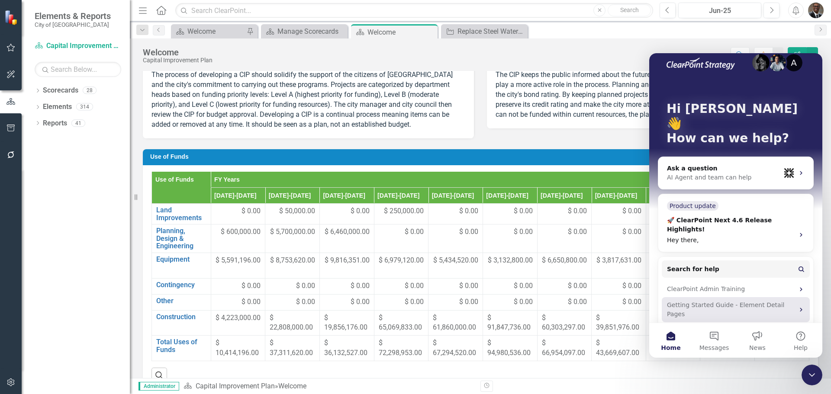
scroll to position [20, 0]
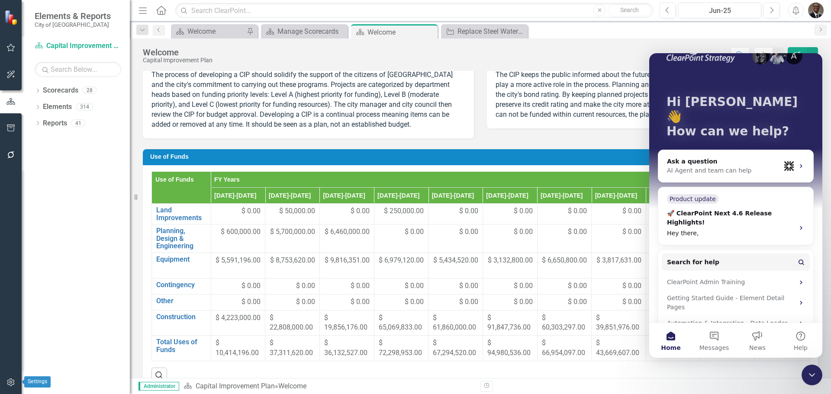
click at [12, 376] on button "button" at bounding box center [10, 383] width 19 height 18
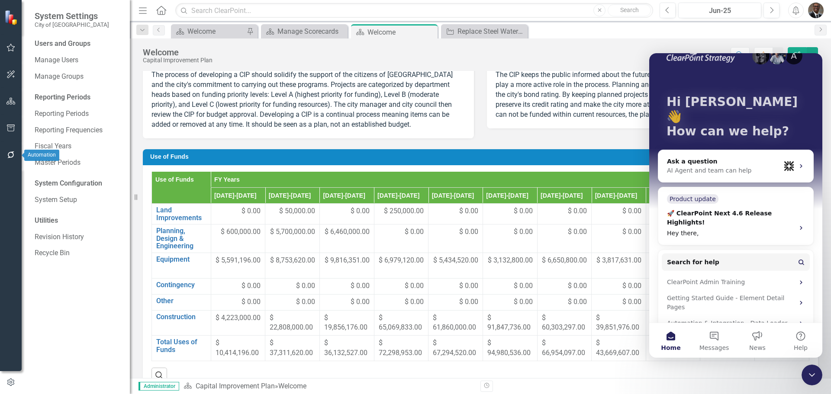
click at [9, 153] on icon "button" at bounding box center [10, 155] width 9 height 7
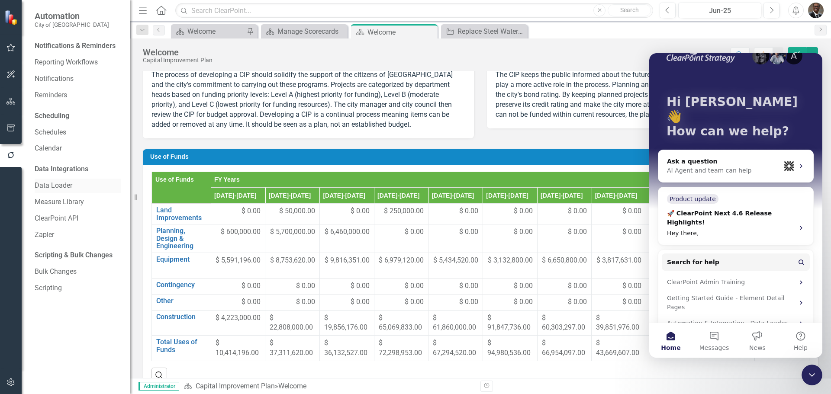
click at [42, 181] on div "Data Loader" at bounding box center [78, 186] width 87 height 14
